Goal: Information Seeking & Learning: Learn about a topic

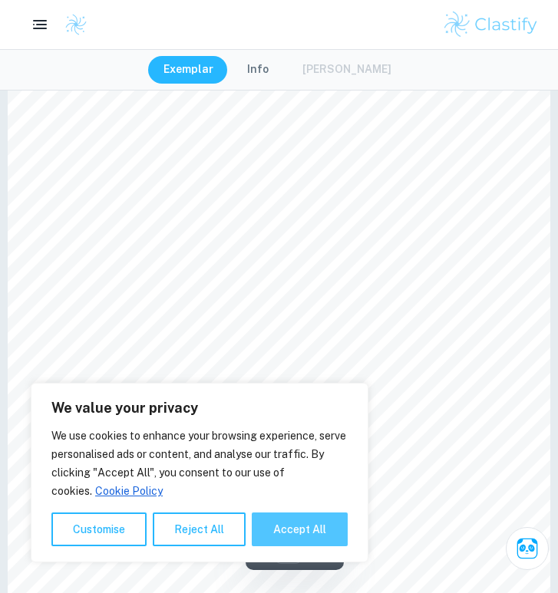
click at [305, 515] on button "Accept All" at bounding box center [300, 529] width 96 height 34
checkbox input "true"
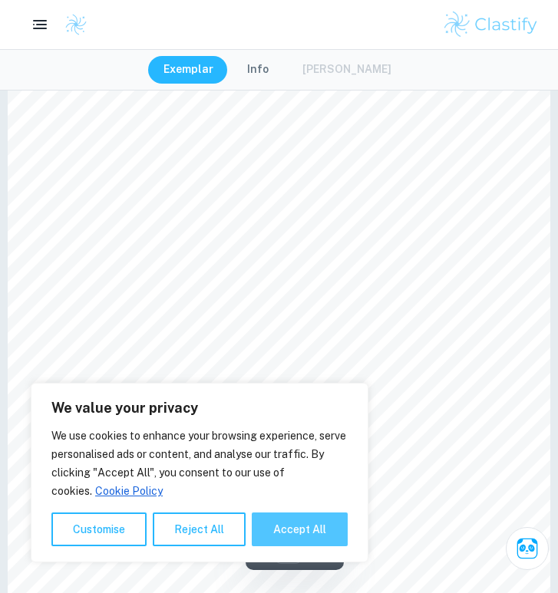
checkbox input "true"
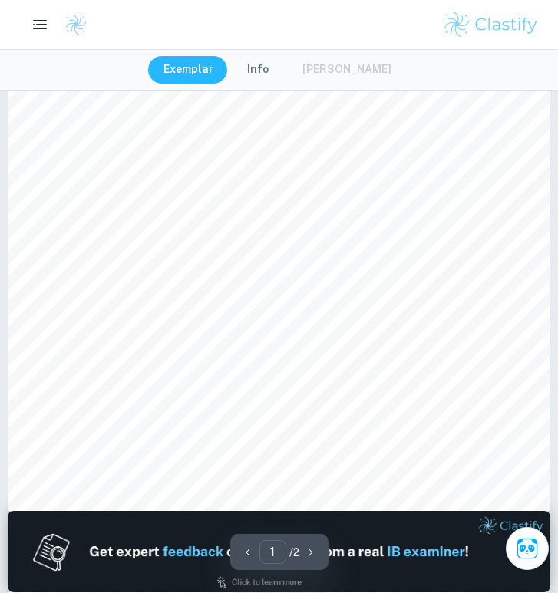
scroll to position [347, 0]
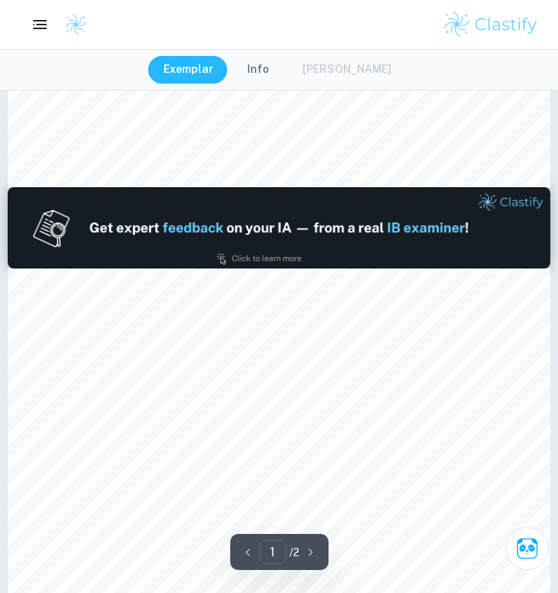
type input "2"
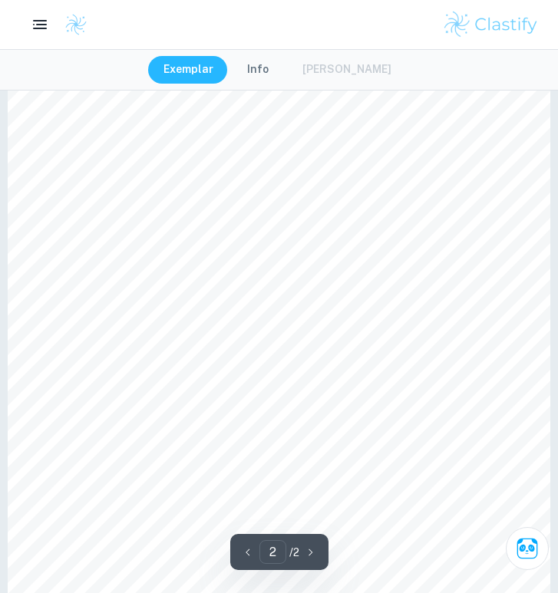
scroll to position [1045, 0]
